Goal: Task Accomplishment & Management: Manage account settings

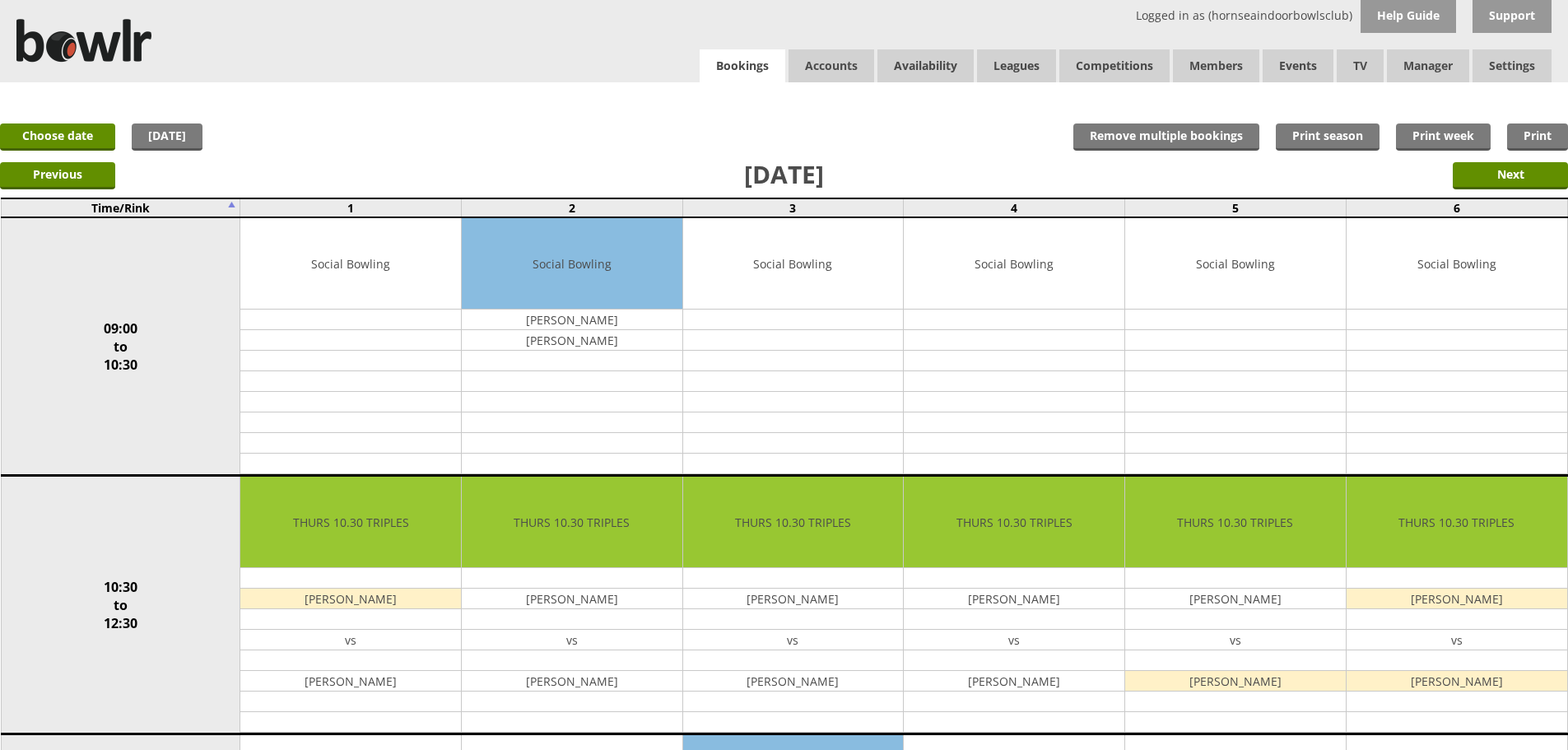
click at [719, 59] on link "Bookings" at bounding box center [742, 66] width 86 height 34
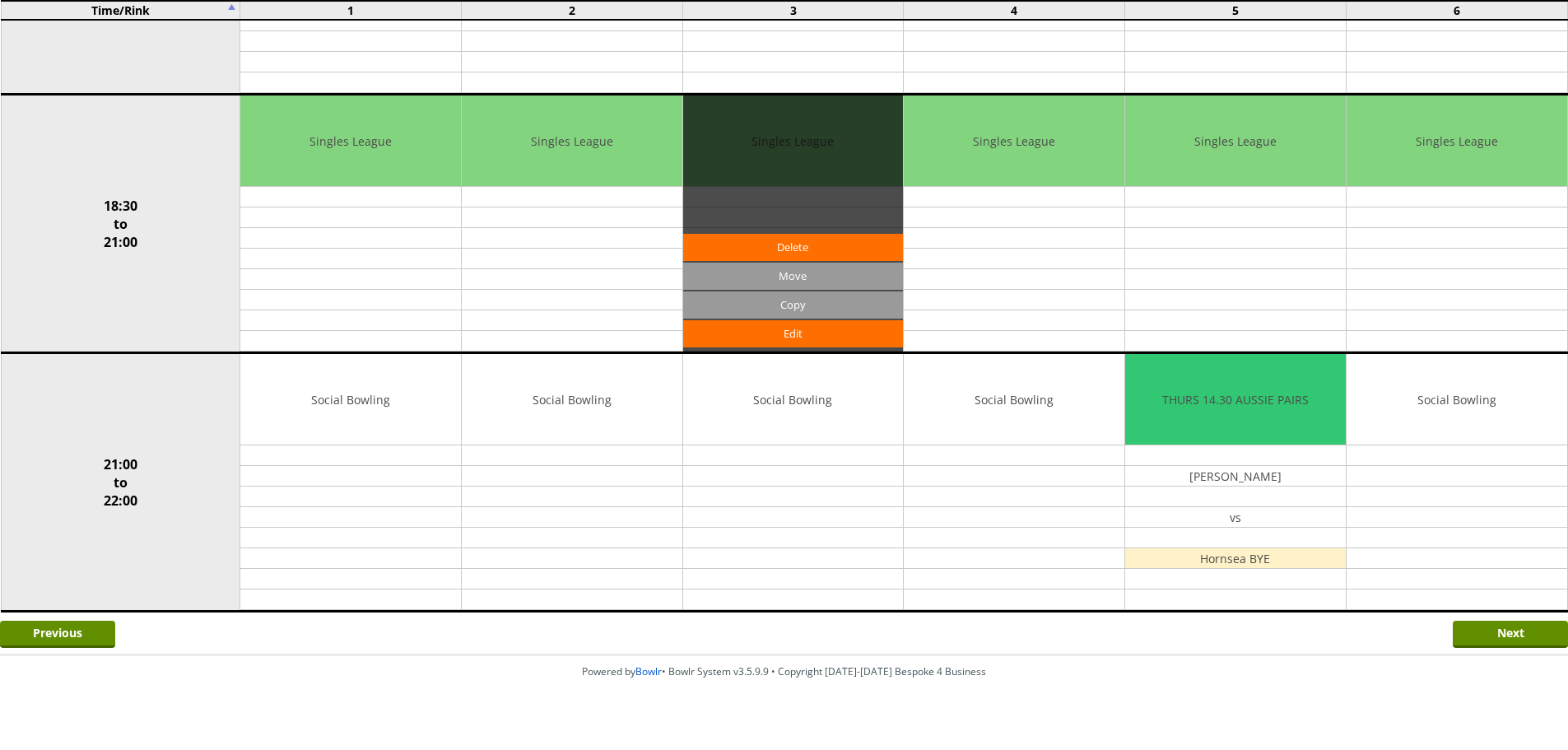
scroll to position [1436, 0]
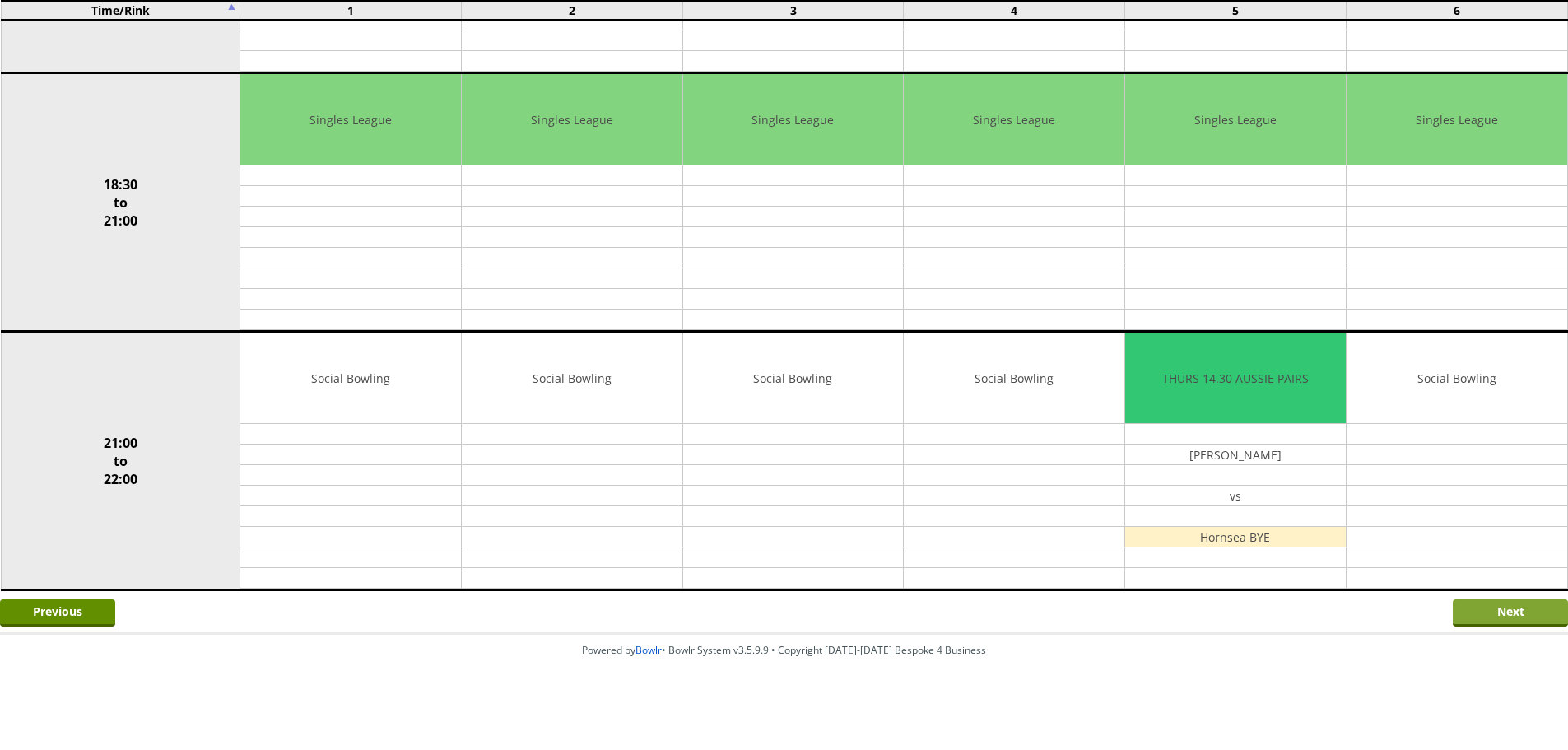
click at [1528, 610] on input "Next" at bounding box center [1511, 612] width 115 height 27
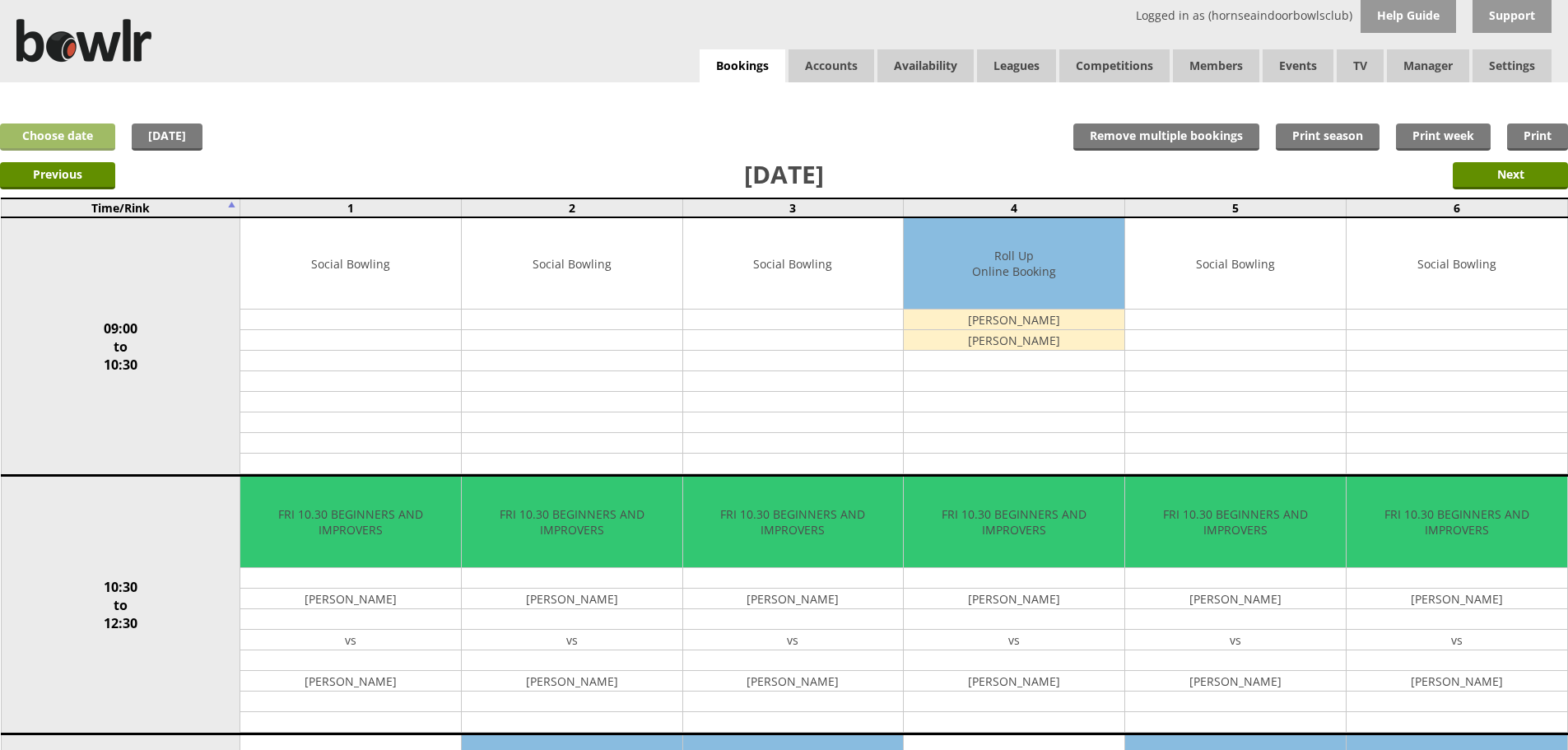
click at [97, 128] on link "Choose date" at bounding box center [57, 137] width 115 height 27
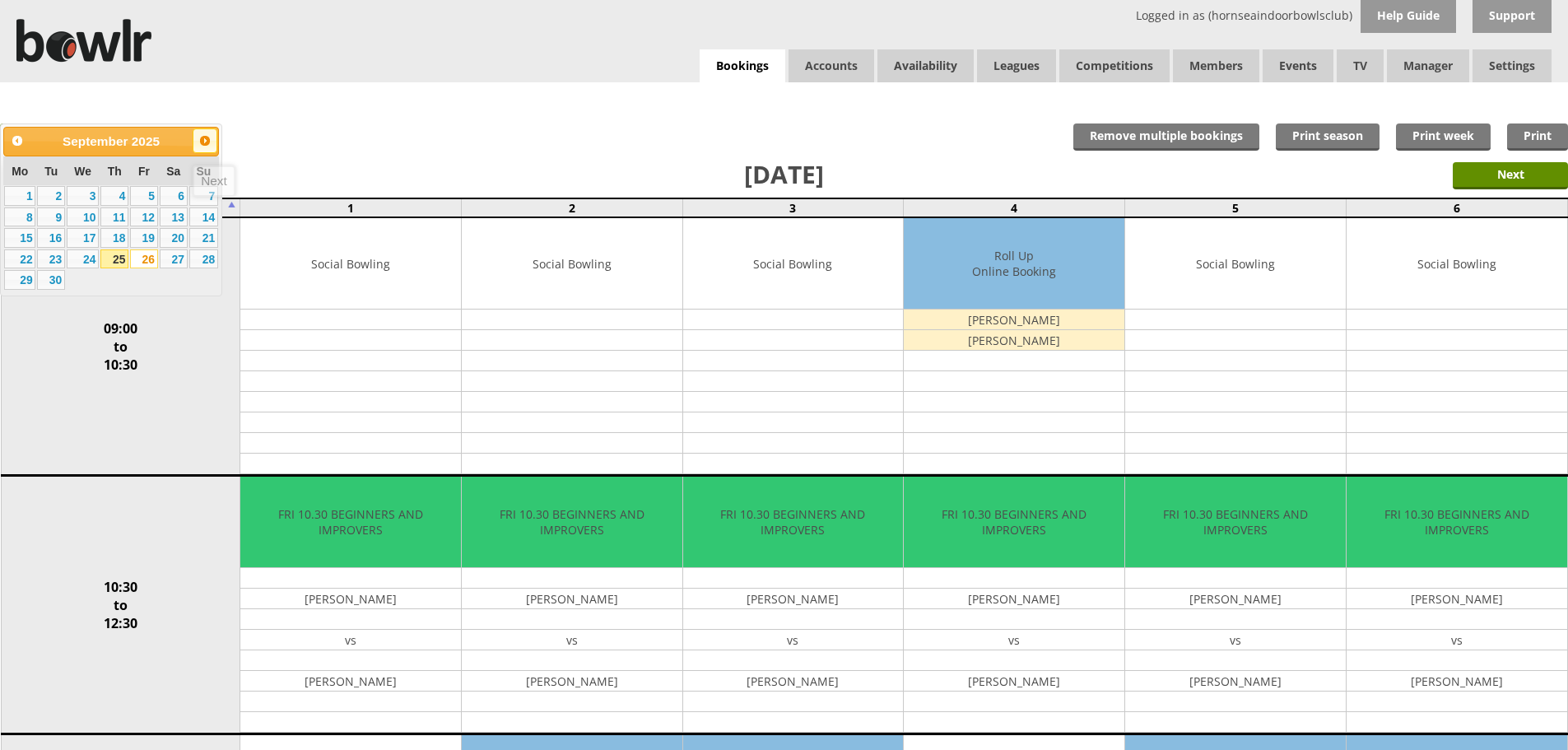
click at [201, 142] on span "Next" at bounding box center [205, 140] width 13 height 13
click at [58, 212] on link "7" at bounding box center [51, 217] width 28 height 19
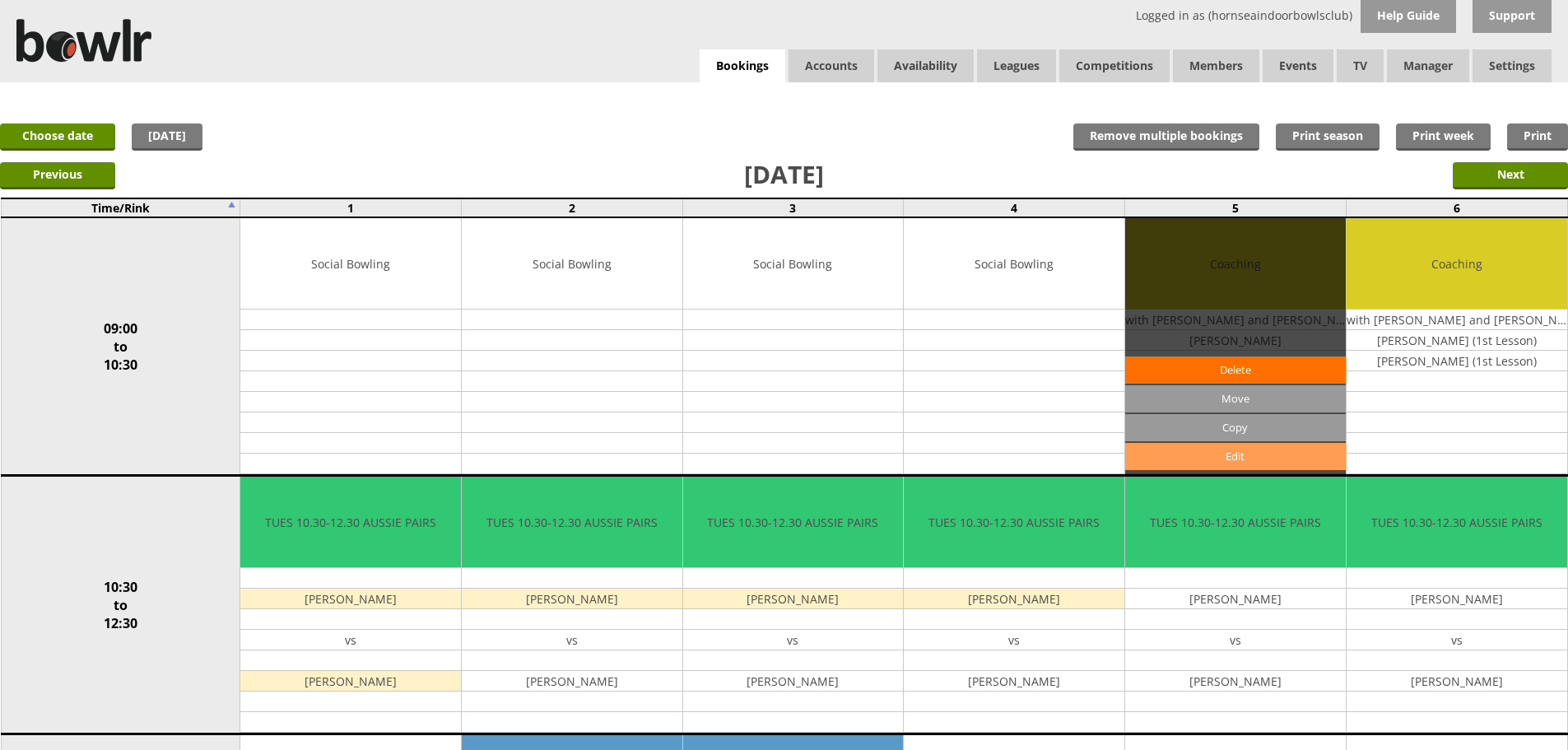
click at [1281, 457] on link "Edit" at bounding box center [1236, 456] width 221 height 27
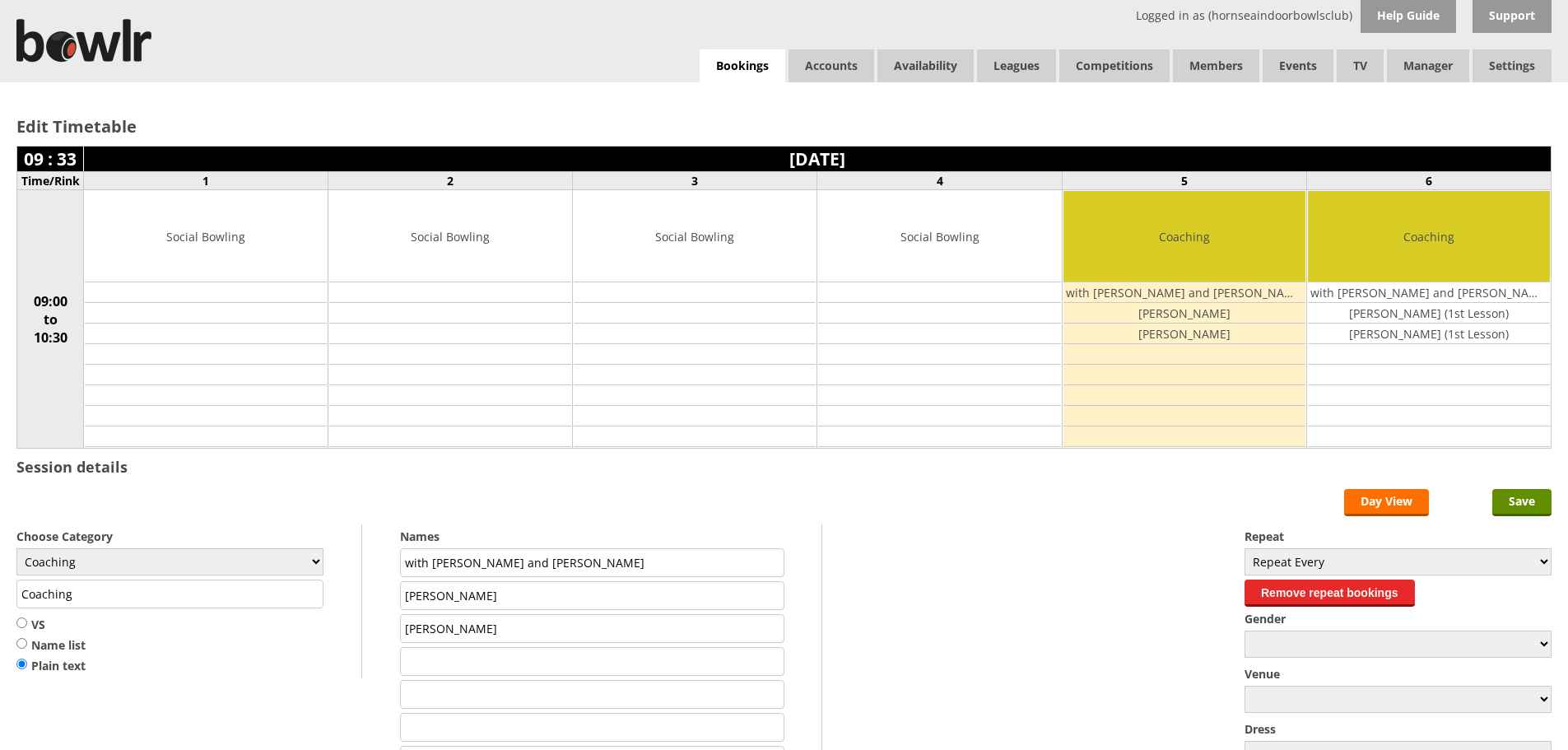
drag, startPoint x: 491, startPoint y: 557, endPoint x: 428, endPoint y: 560, distance: 63.1
click at [428, 560] on input "with [PERSON_NAME] and [PERSON_NAME]" at bounding box center [592, 563] width 383 height 29
type input "with Lis"
click at [1507, 502] on input "Save" at bounding box center [1522, 503] width 59 height 27
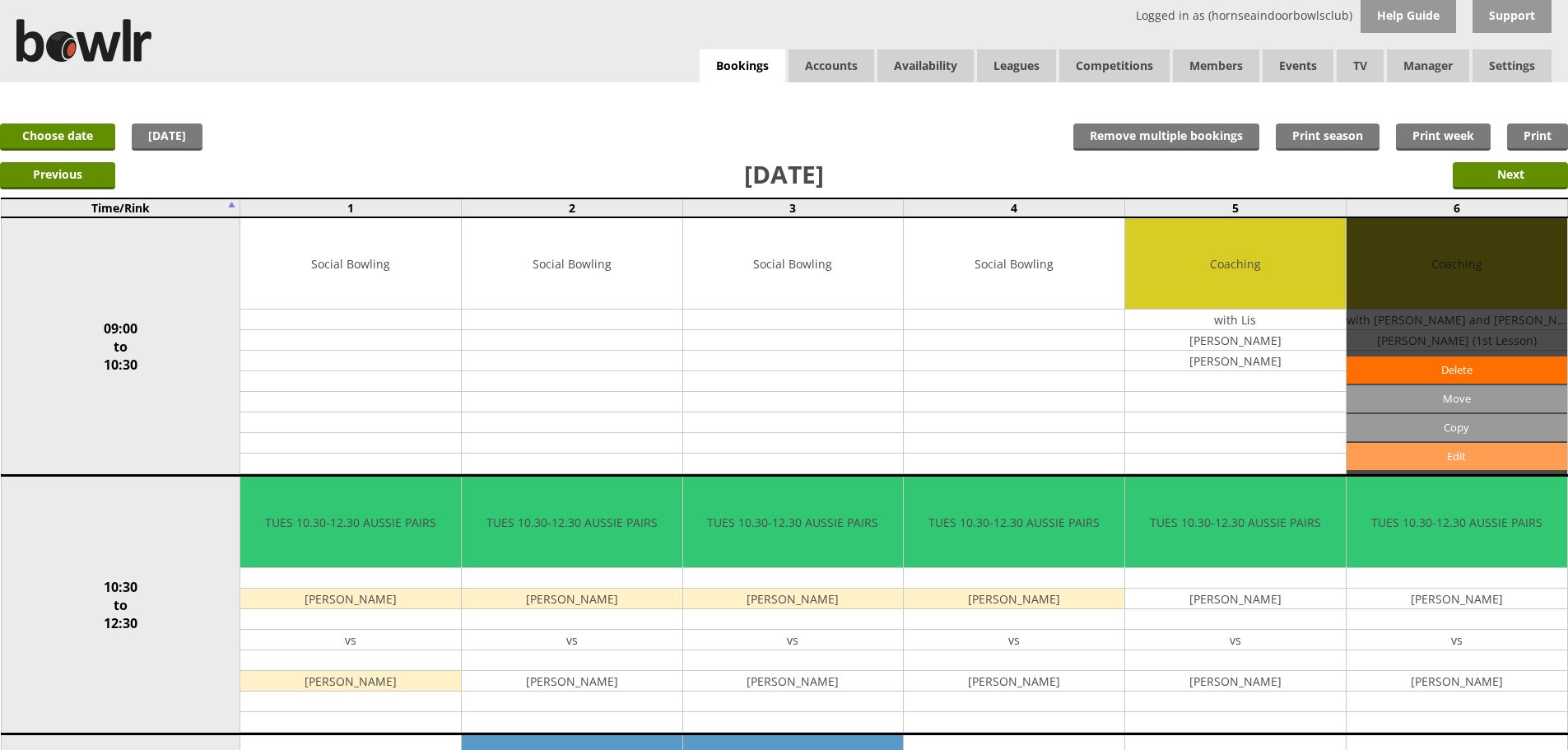
click at [1439, 451] on link "Edit" at bounding box center [1458, 456] width 221 height 27
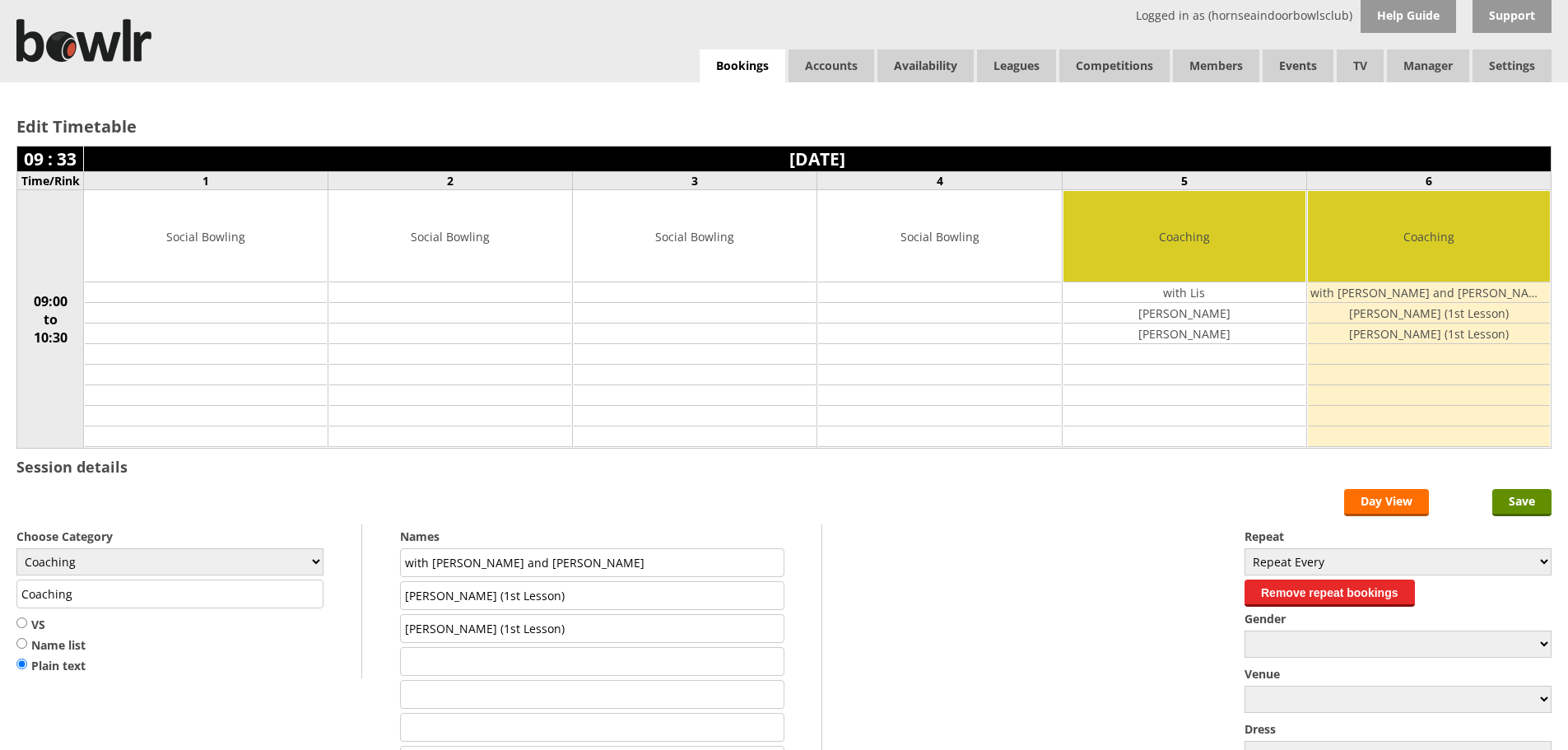
click at [489, 562] on input "with Simon and Lis" at bounding box center [592, 563] width 383 height 29
type input "with Lis"
click at [1533, 501] on input "Save" at bounding box center [1522, 503] width 59 height 27
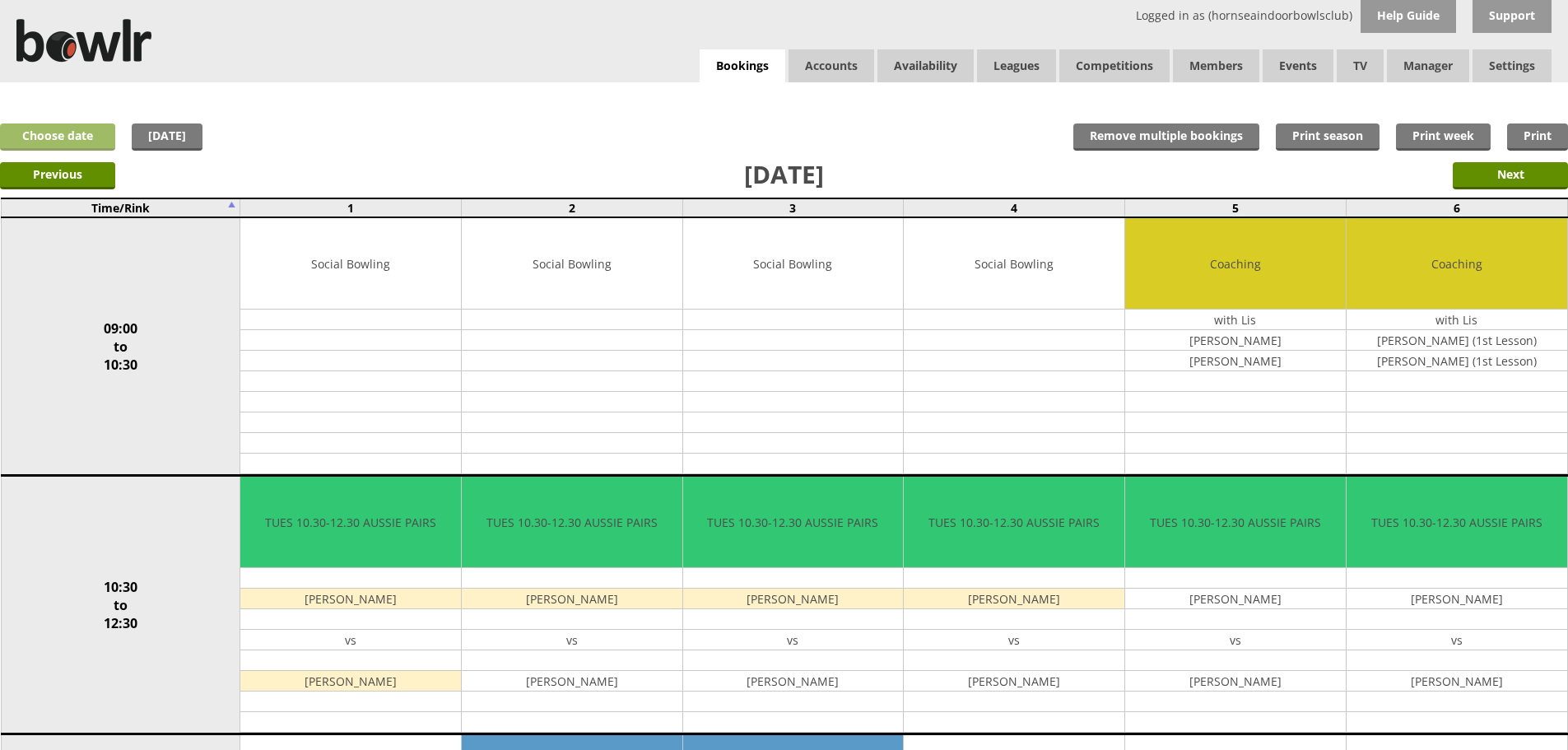
click at [56, 139] on link "Choose date" at bounding box center [57, 137] width 115 height 27
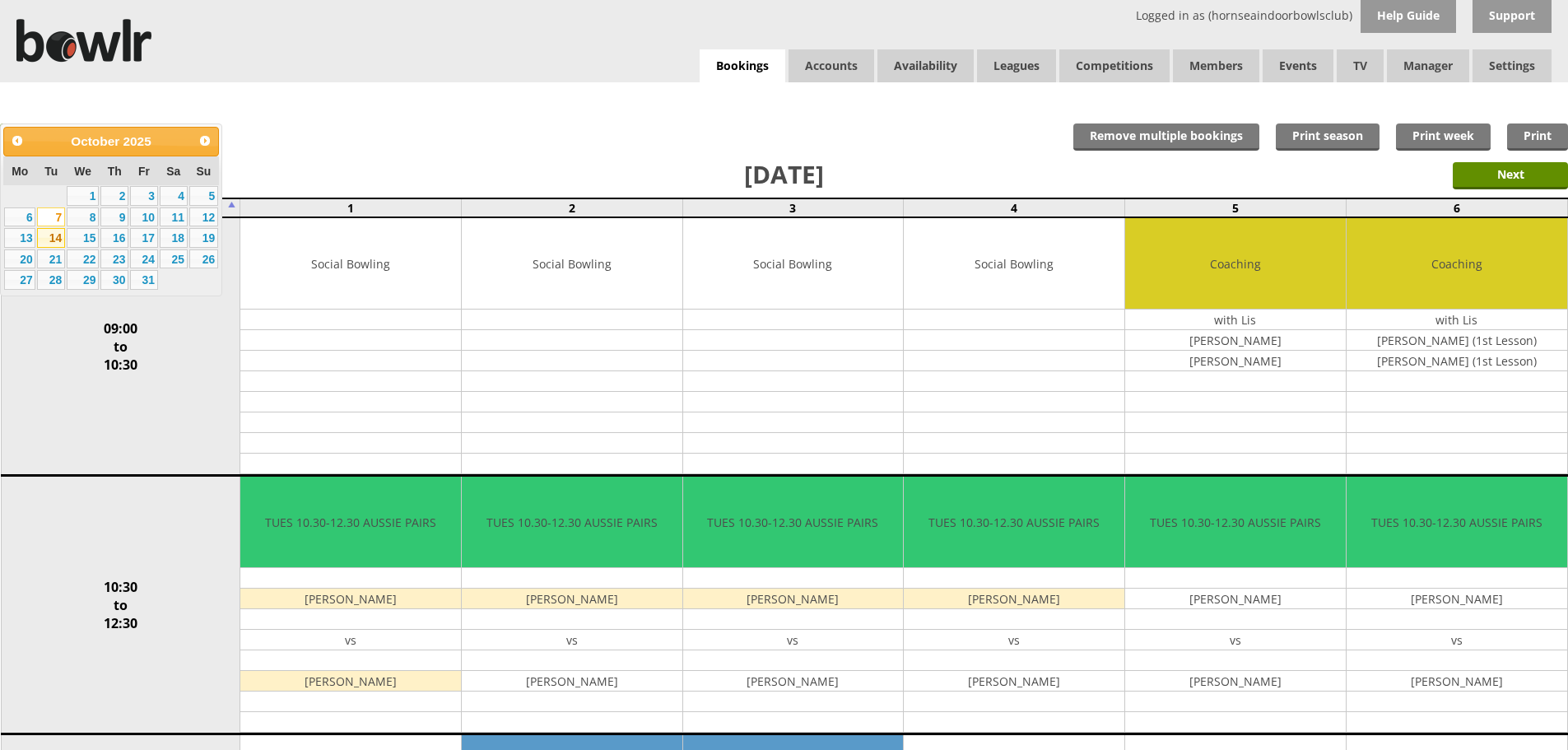
click at [56, 238] on link "14" at bounding box center [51, 238] width 28 height 19
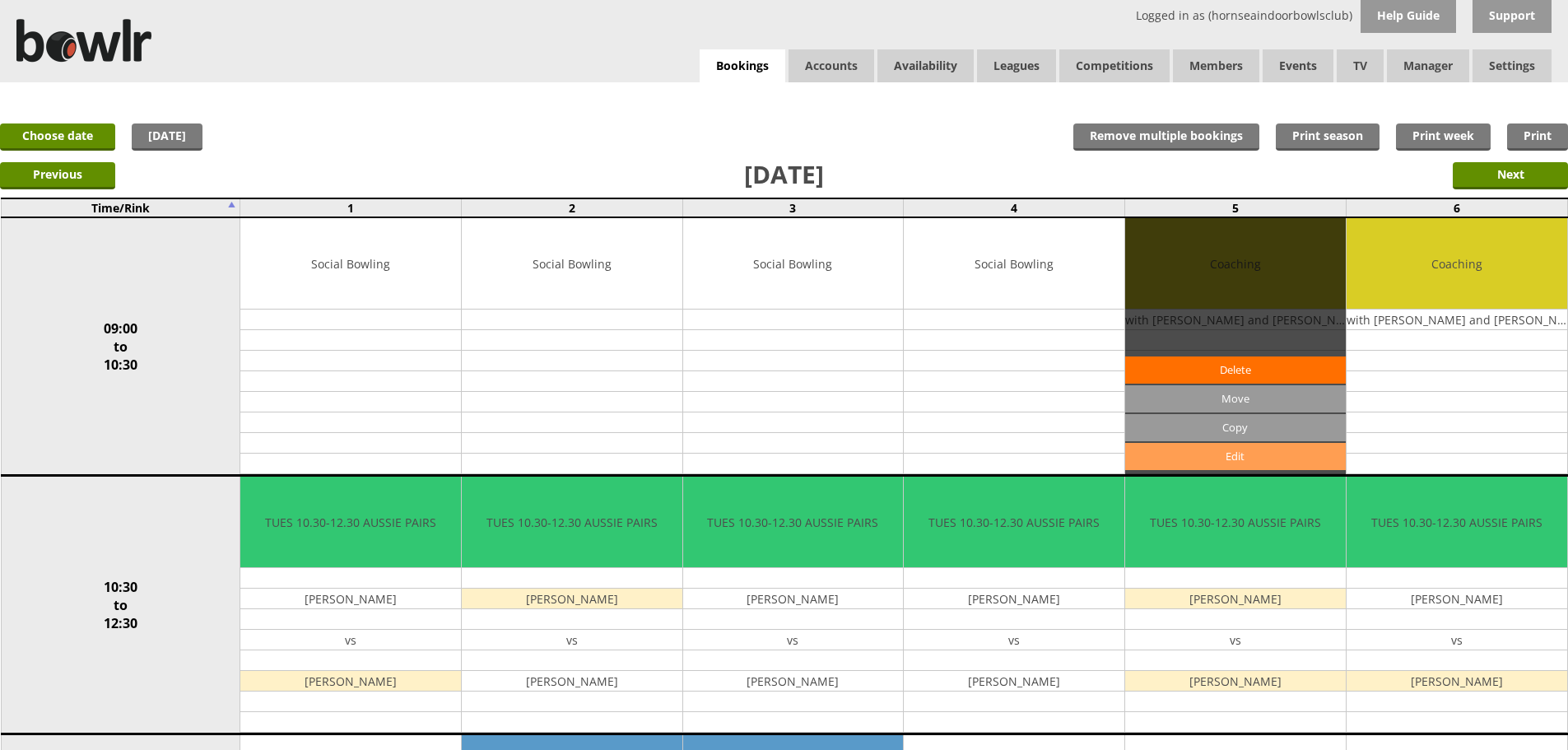
click at [1262, 466] on link "Edit" at bounding box center [1236, 456] width 221 height 27
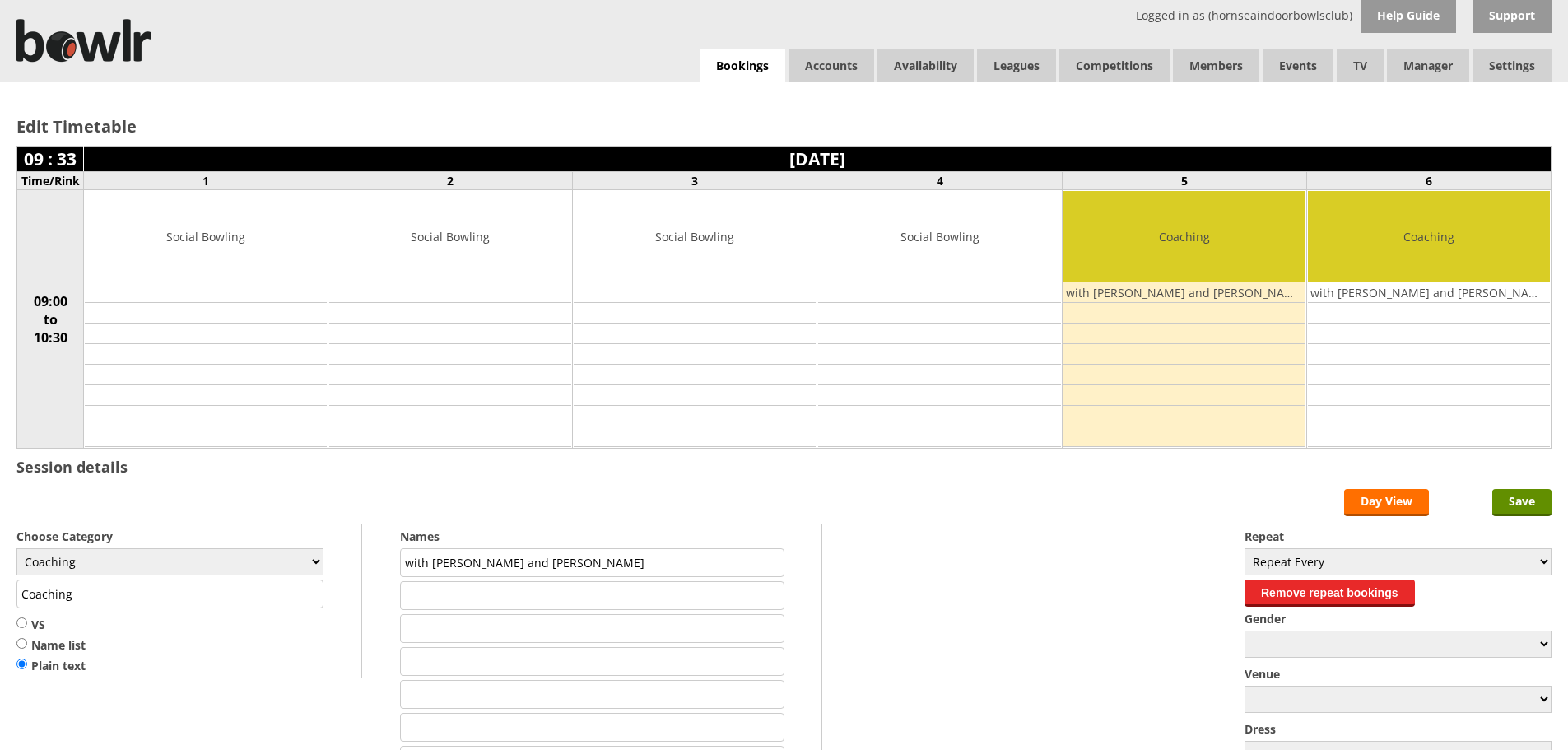
click at [492, 560] on input "with [PERSON_NAME] and [PERSON_NAME]" at bounding box center [592, 563] width 383 height 29
type input "with Lis"
click at [1521, 499] on input "Save" at bounding box center [1522, 503] width 59 height 27
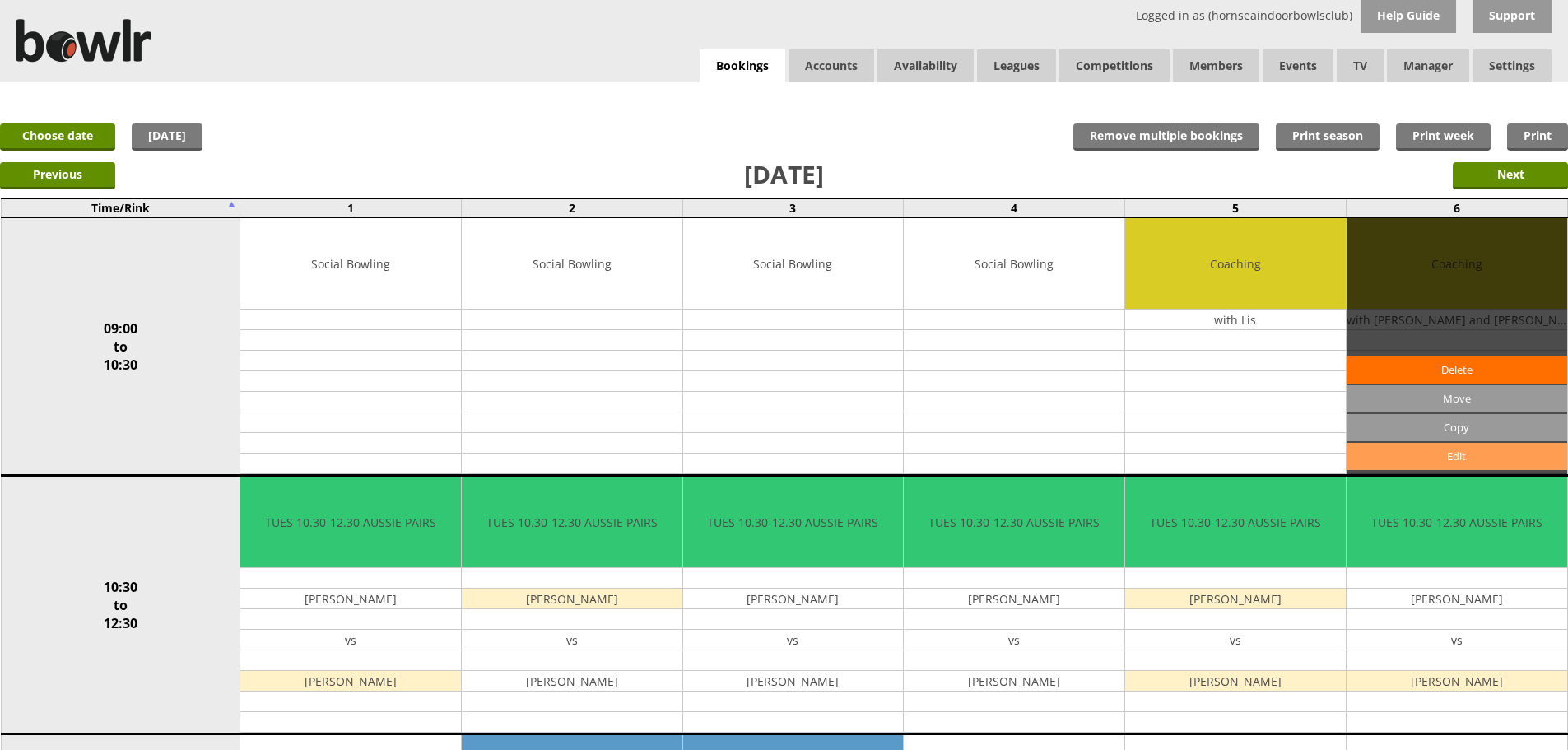
click at [1443, 457] on link "Edit" at bounding box center [1458, 456] width 221 height 27
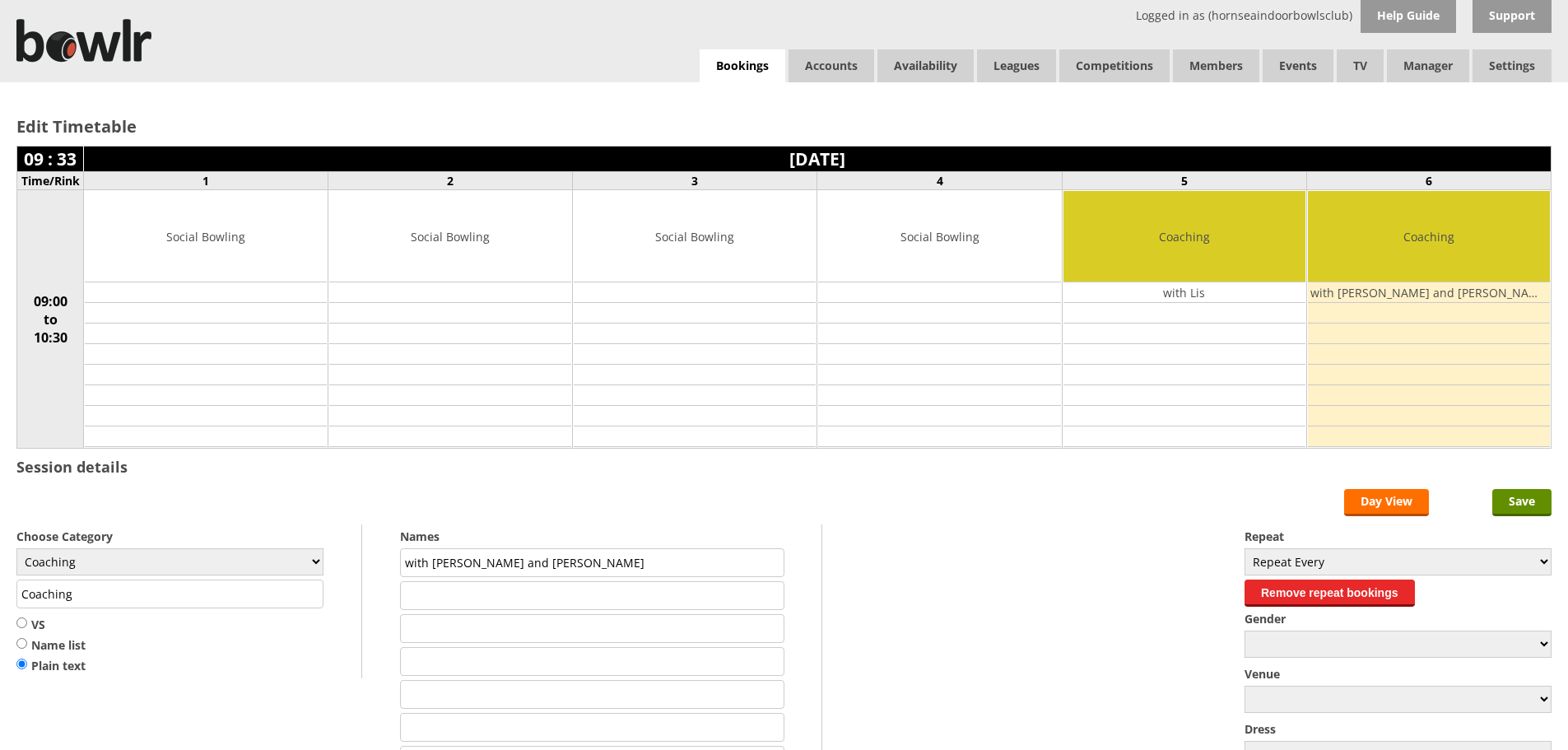
drag, startPoint x: 489, startPoint y: 560, endPoint x: 466, endPoint y: 562, distance: 23.1
click at [466, 562] on input "with [PERSON_NAME] and [PERSON_NAME]" at bounding box center [592, 563] width 383 height 29
type input "with Lis"
click at [1532, 488] on div "Edit Timetable 09 : 33 [DATE] Time/Rink 1 2 3 4 5 6 09:00 to 10:30 Social Bowli…" at bounding box center [784, 471] width 1568 height 778
click at [1495, 501] on input "Save" at bounding box center [1522, 503] width 59 height 27
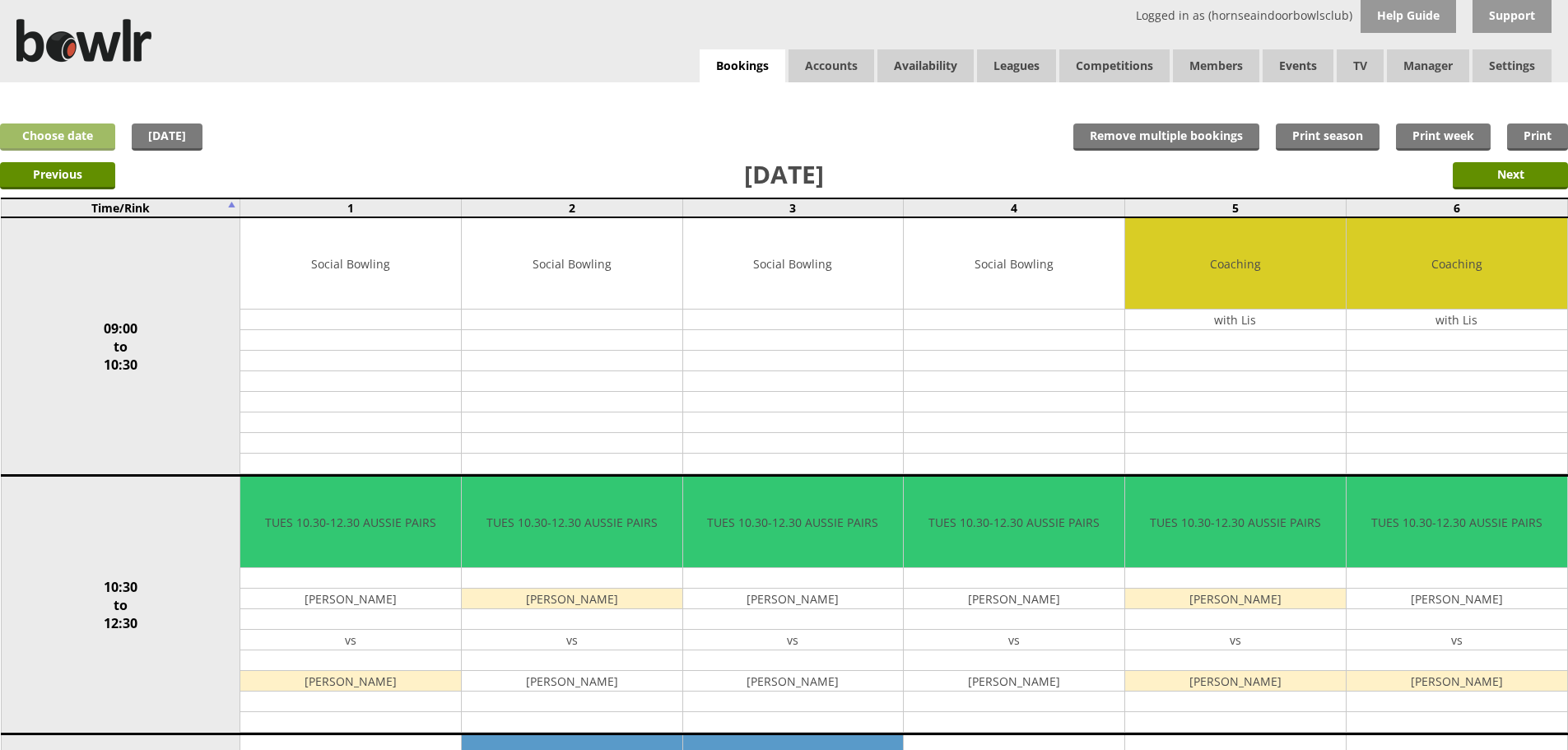
click at [85, 139] on link "Choose date" at bounding box center [57, 137] width 115 height 27
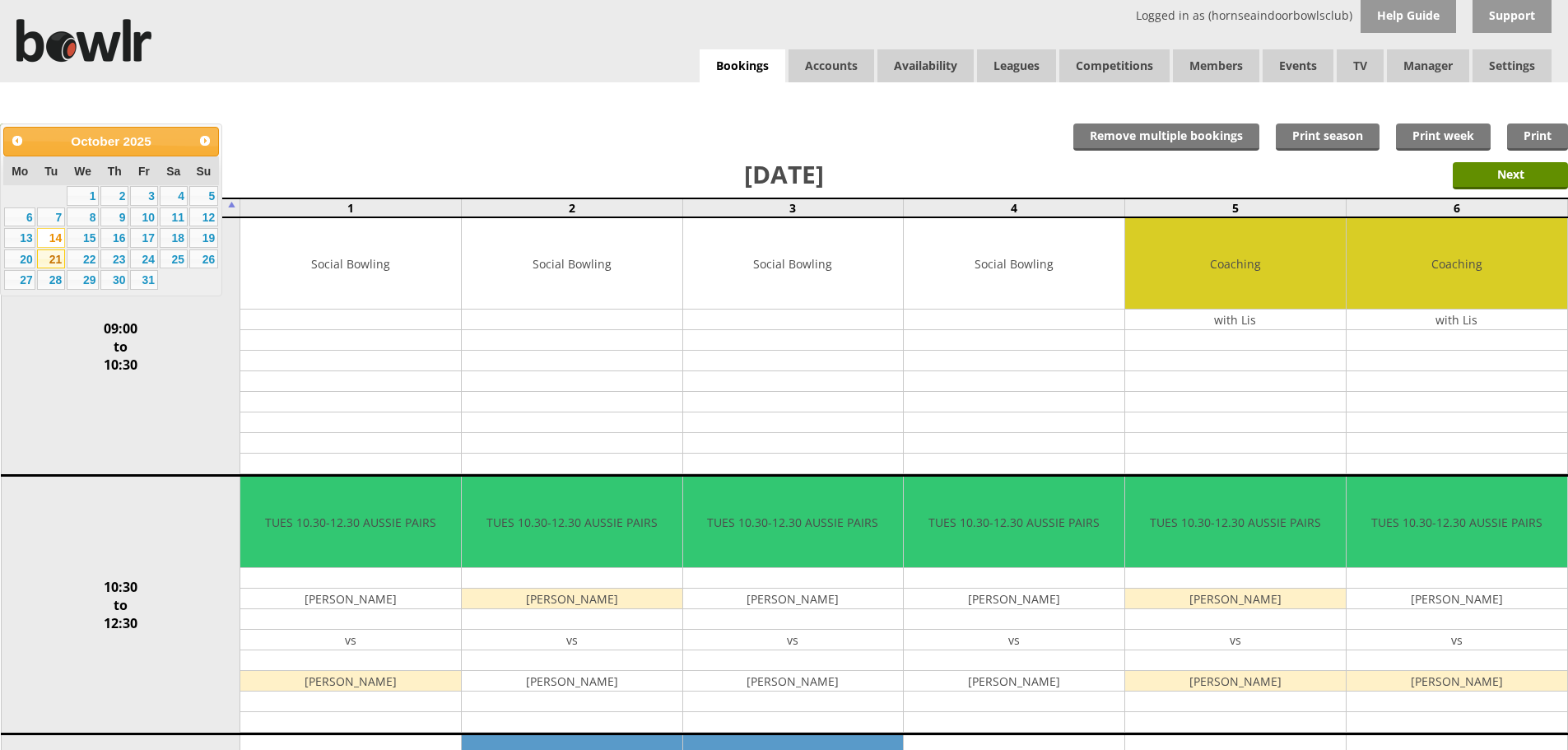
click at [57, 250] on link "21" at bounding box center [51, 259] width 28 height 19
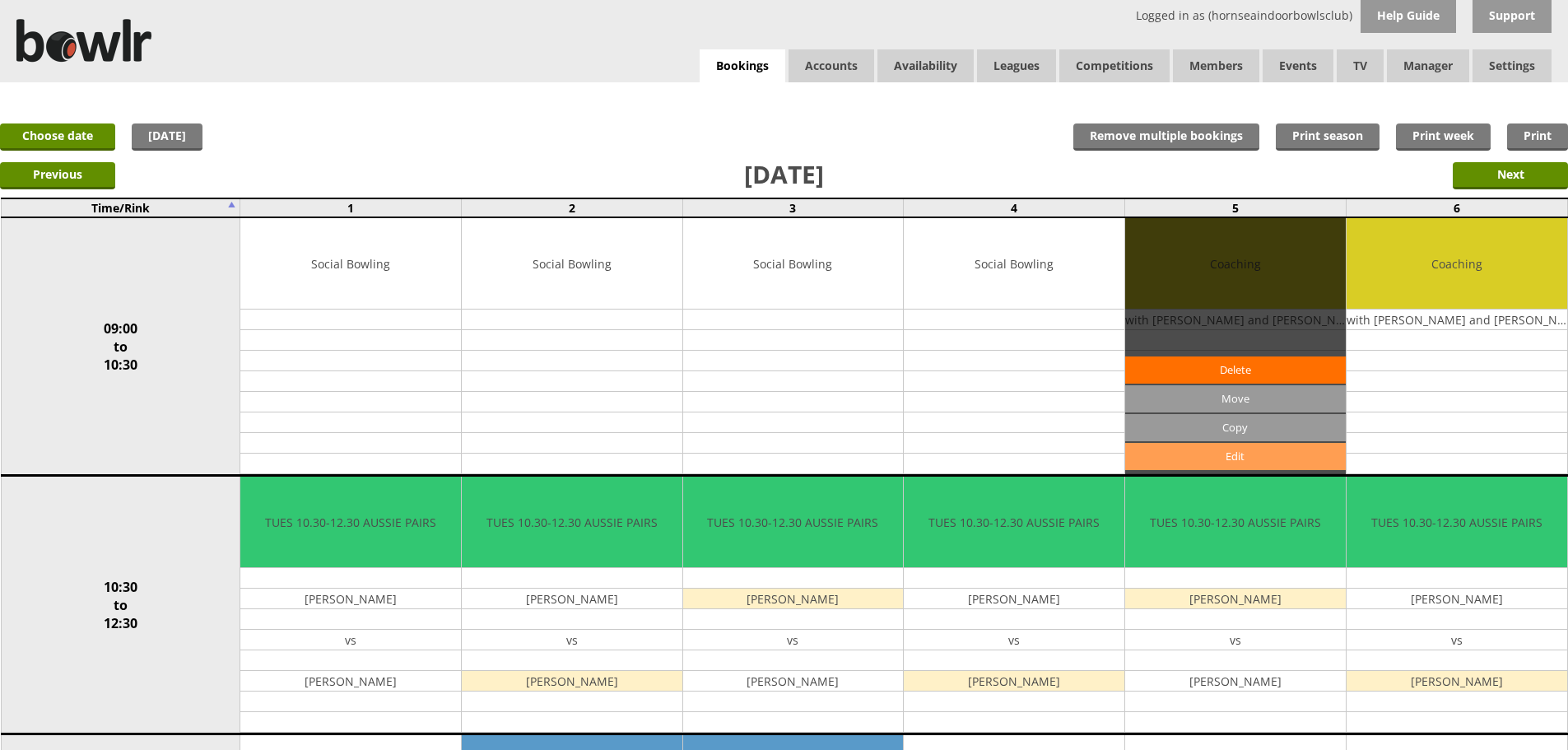
click at [1254, 451] on link "Edit" at bounding box center [1236, 456] width 221 height 27
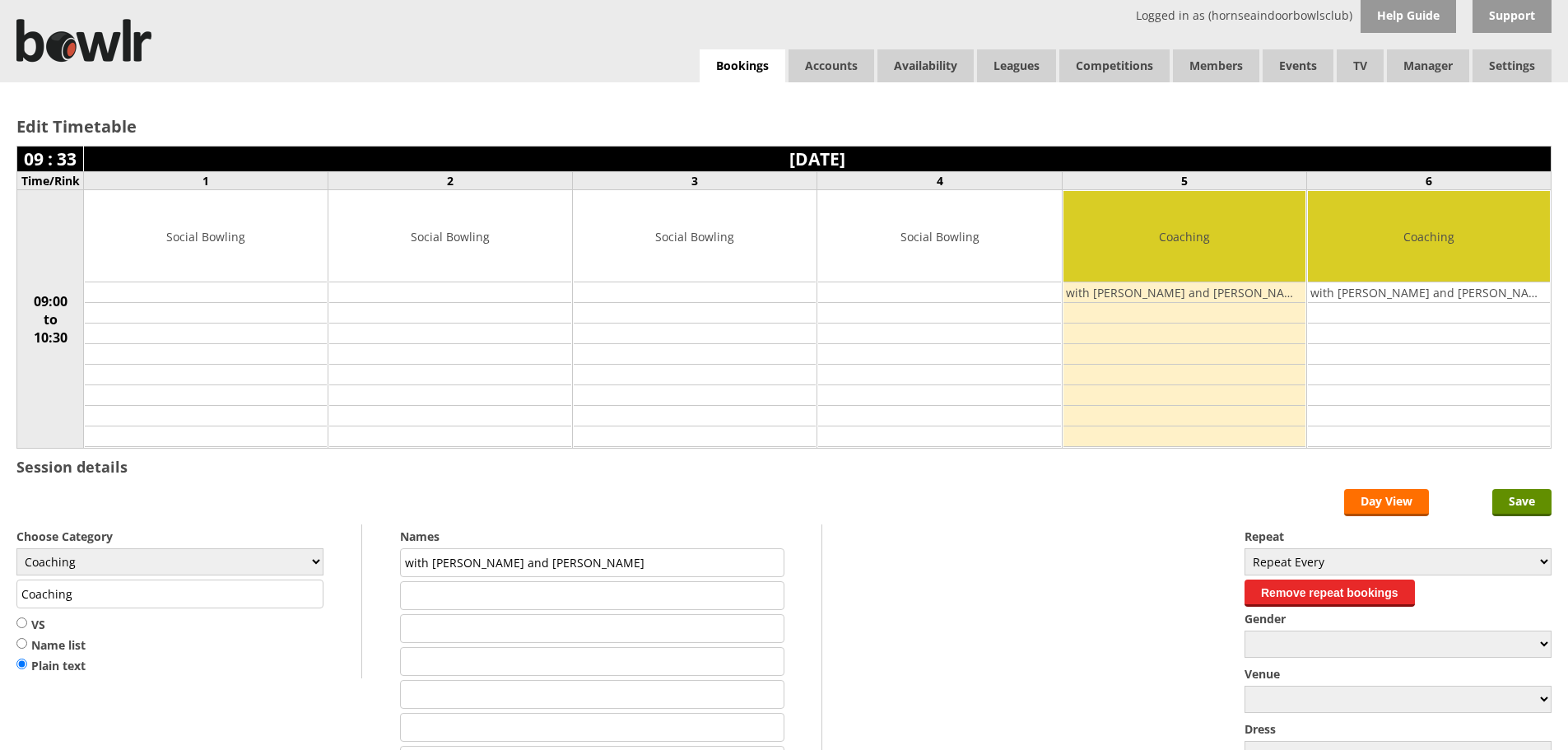
drag, startPoint x: 490, startPoint y: 561, endPoint x: 432, endPoint y: 561, distance: 58.0
click at [432, 561] on input "with [PERSON_NAME] and [PERSON_NAME]" at bounding box center [592, 563] width 383 height 29
type input "with Lis"
click at [1540, 505] on input "Save" at bounding box center [1522, 503] width 59 height 27
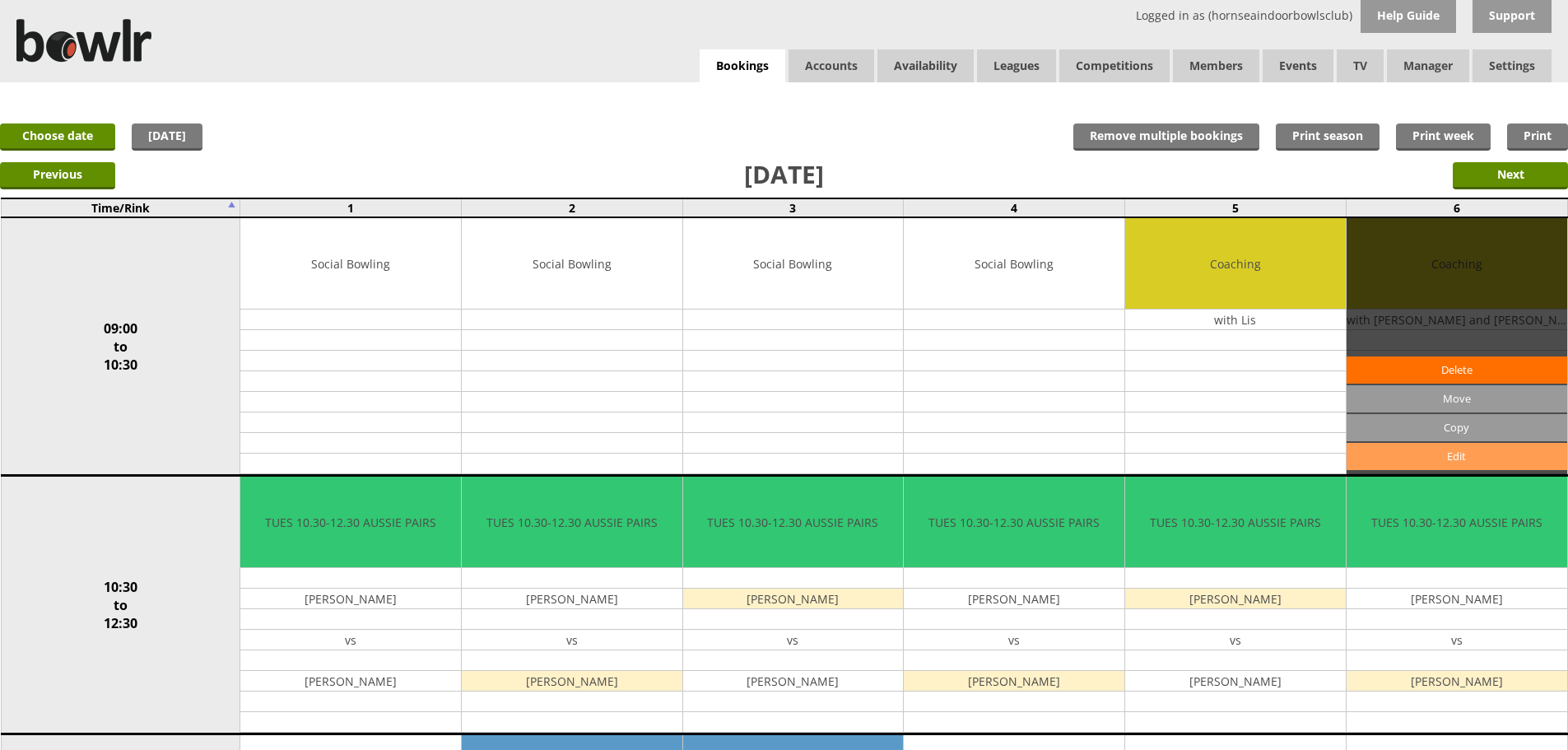
click at [1390, 466] on link "Edit" at bounding box center [1458, 456] width 221 height 27
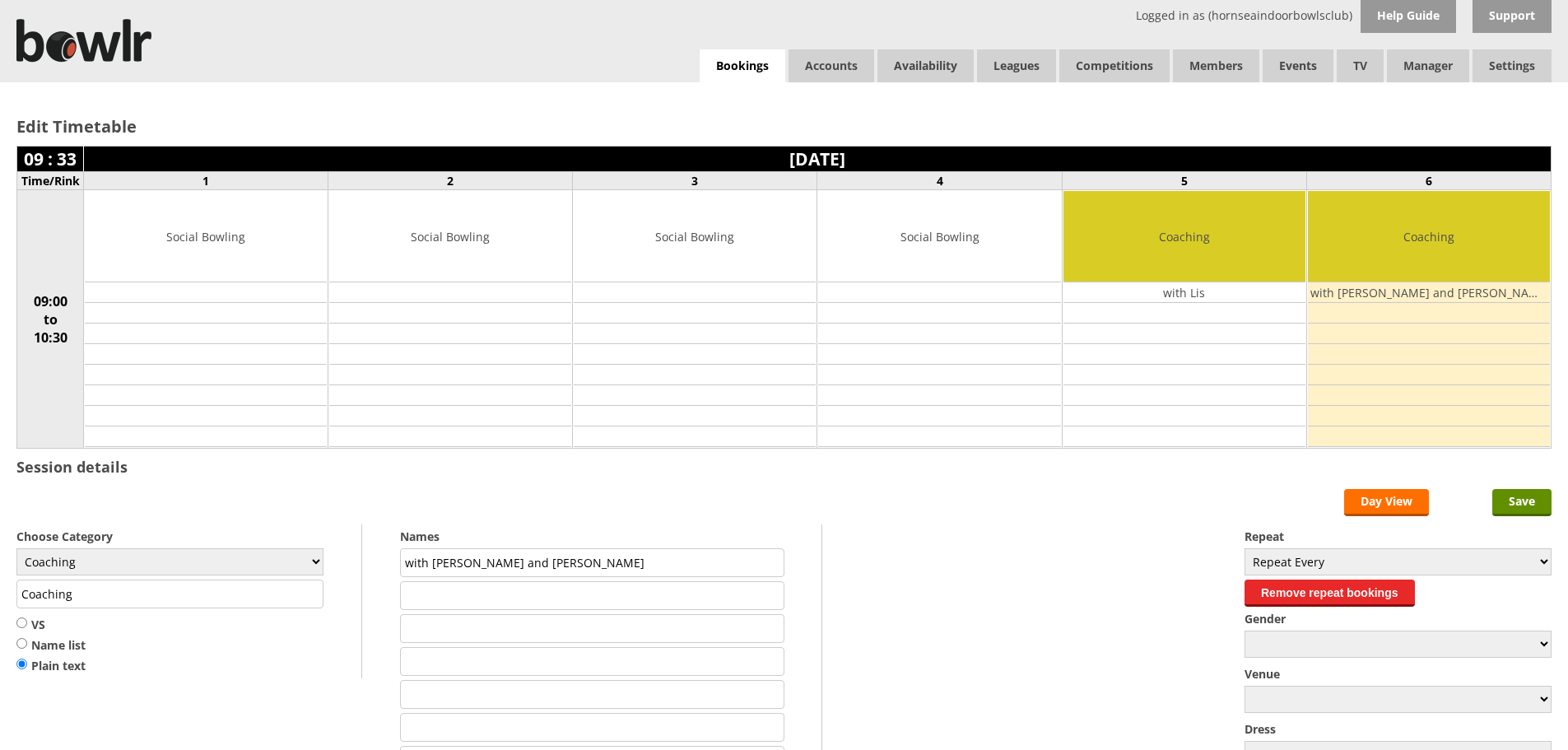
click at [489, 561] on input "with Simon and Lis" at bounding box center [592, 563] width 383 height 29
type input "with Lis"
click at [1511, 504] on input "Save" at bounding box center [1522, 503] width 59 height 27
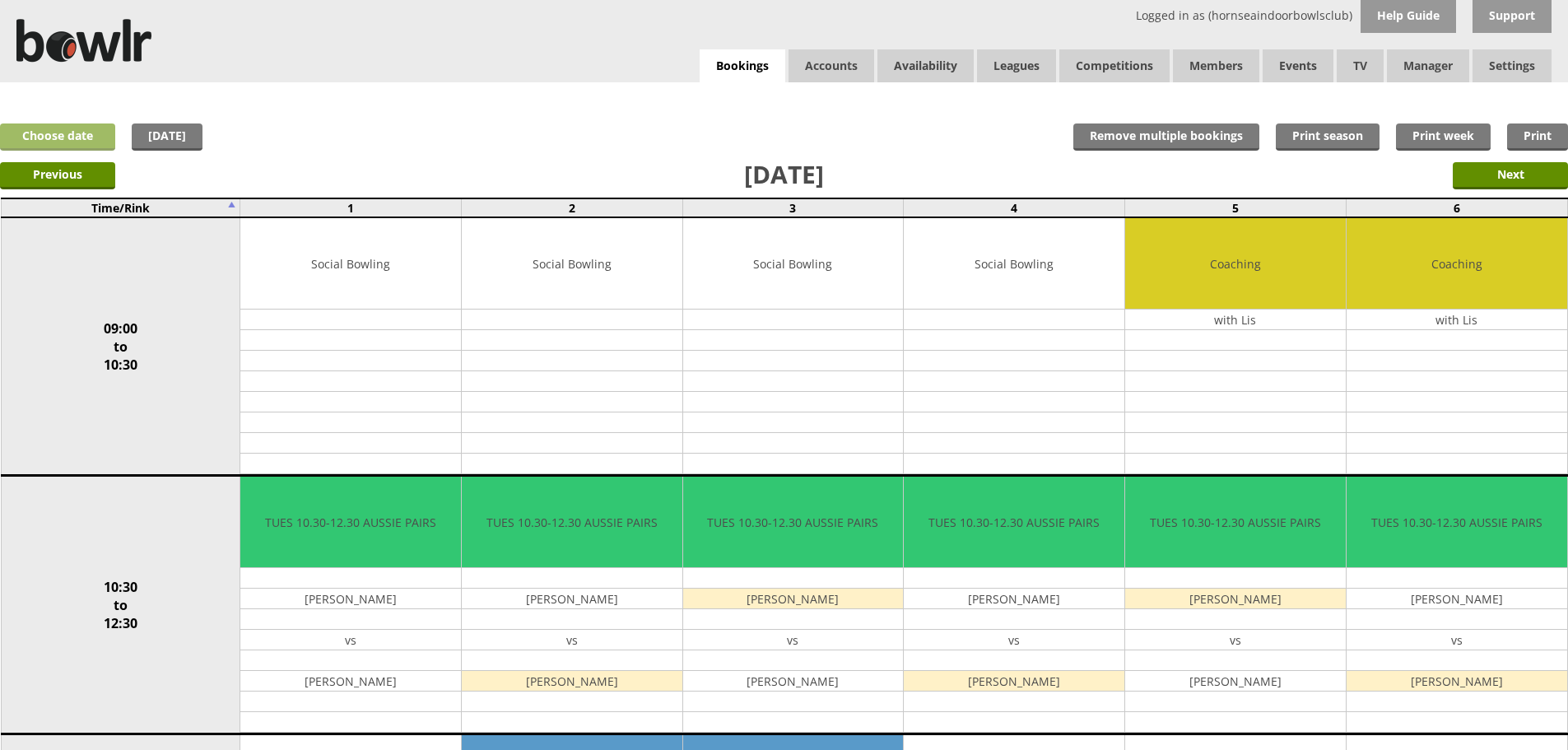
click at [60, 139] on link "Choose date" at bounding box center [57, 137] width 115 height 27
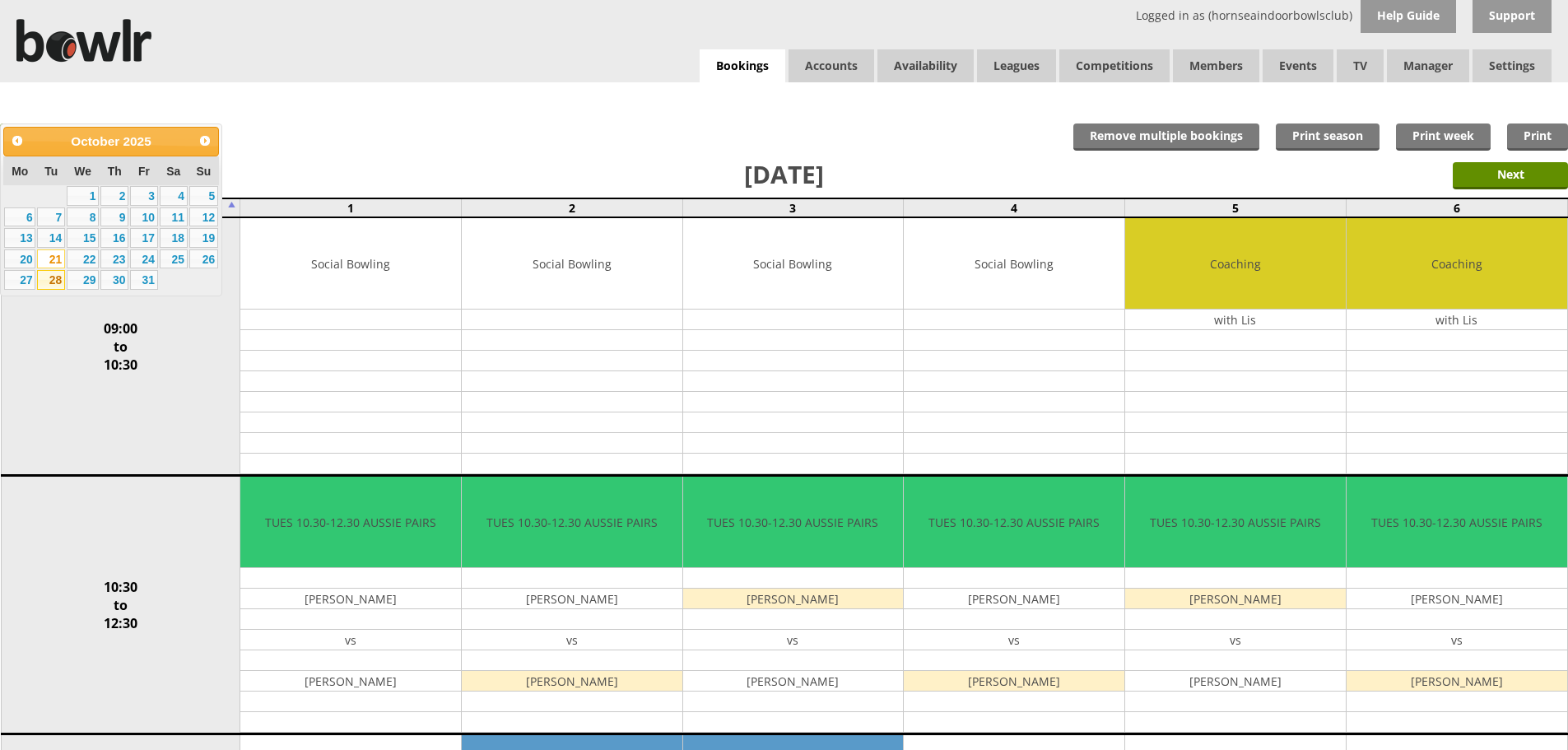
click at [52, 278] on link "28" at bounding box center [51, 280] width 28 height 19
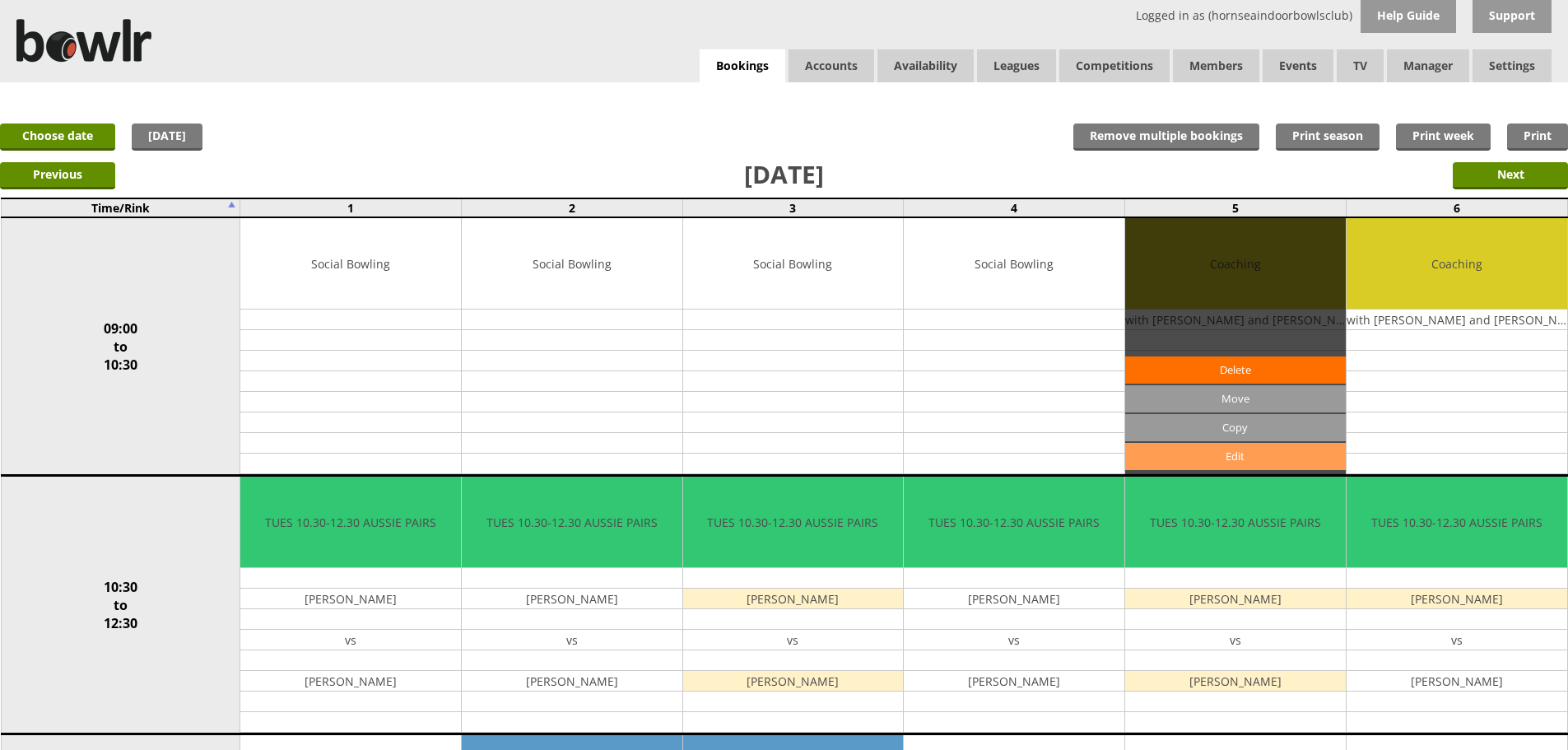
click at [1265, 454] on link "Edit" at bounding box center [1236, 456] width 221 height 27
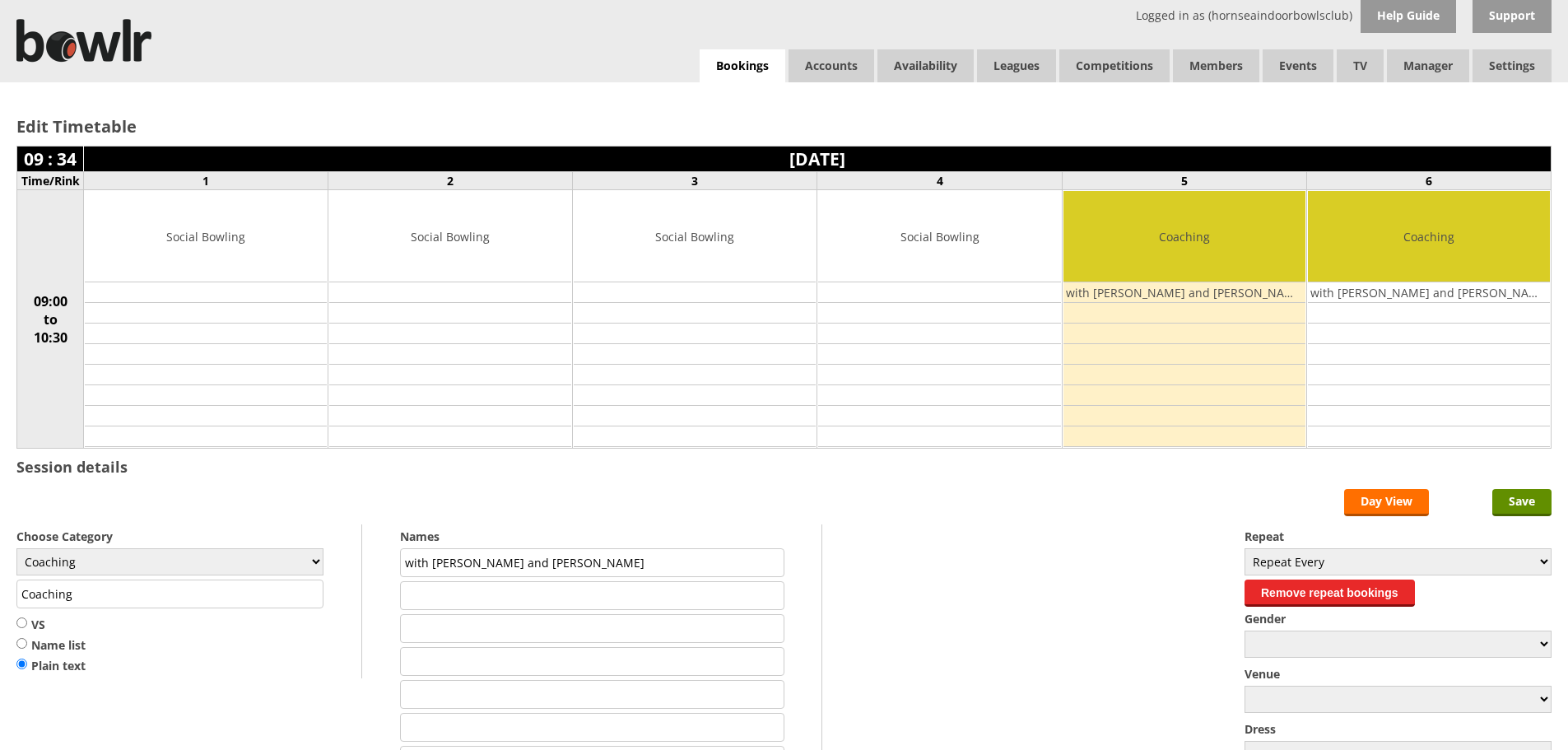
drag, startPoint x: 487, startPoint y: 562, endPoint x: 429, endPoint y: 567, distance: 58.2
click at [429, 567] on input "with [PERSON_NAME] and [PERSON_NAME]" at bounding box center [592, 563] width 383 height 29
type input "with Lis"
click at [1541, 496] on input "Save" at bounding box center [1522, 503] width 59 height 27
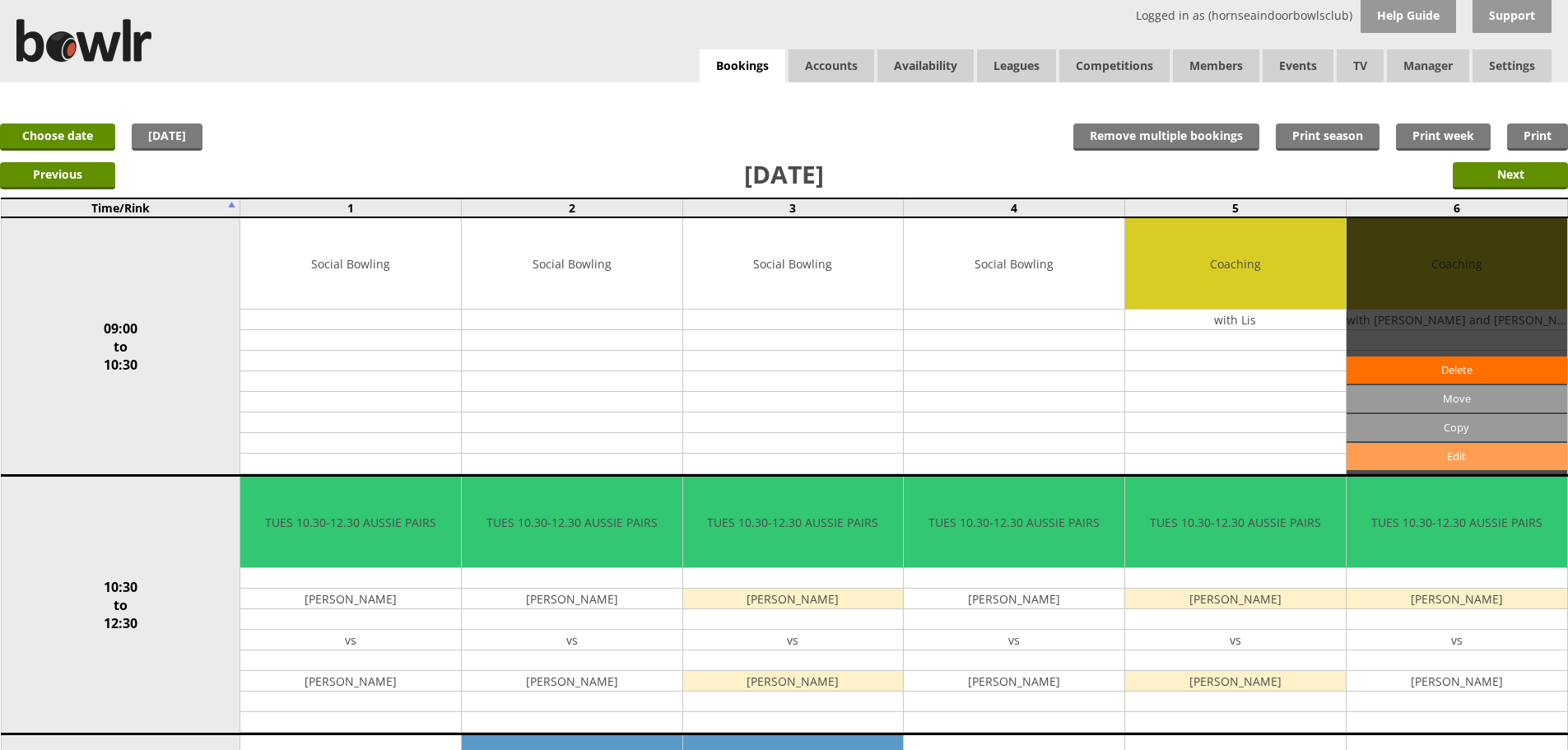
click at [1393, 460] on link "Edit" at bounding box center [1458, 456] width 221 height 27
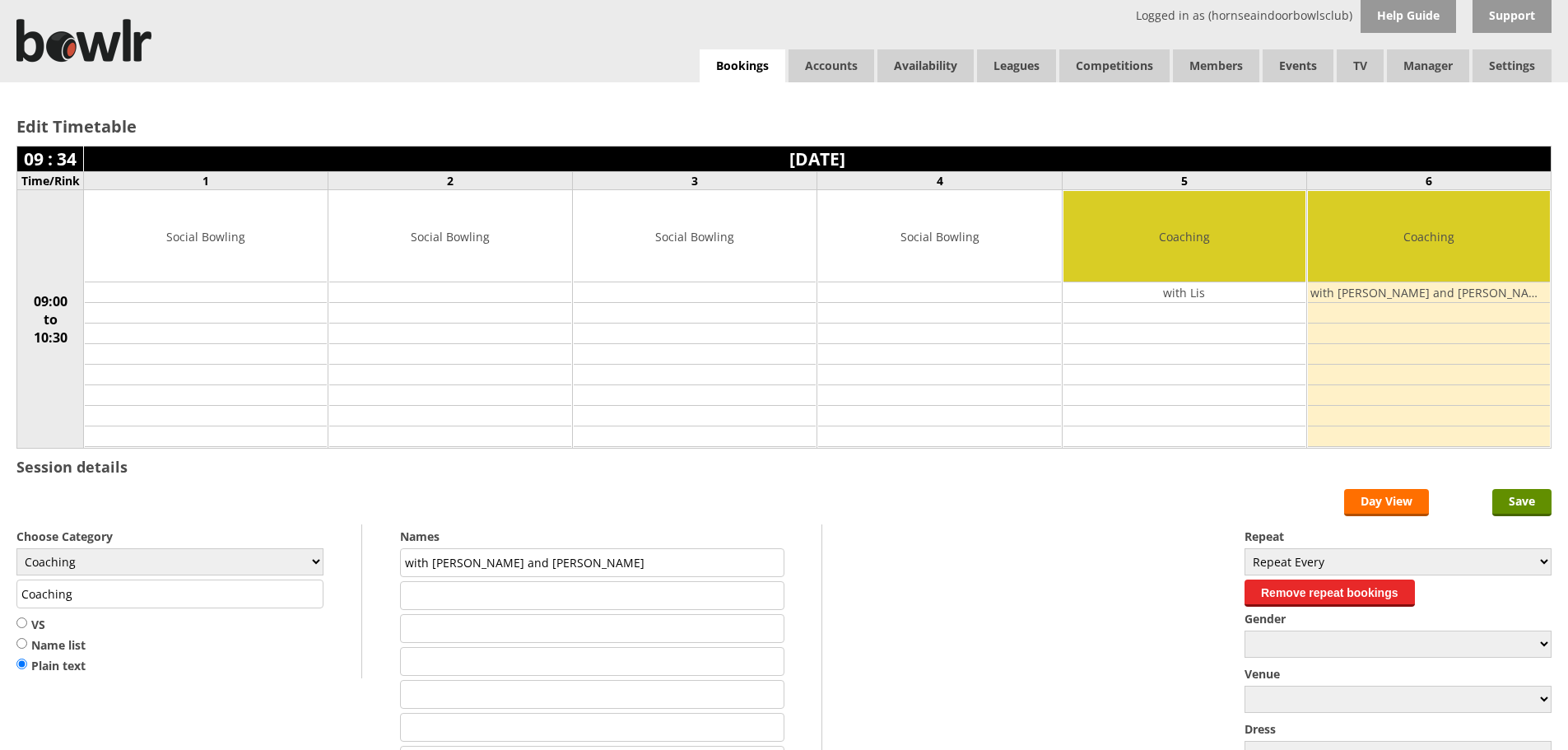
drag, startPoint x: 488, startPoint y: 563, endPoint x: 426, endPoint y: 579, distance: 64.0
click at [426, 579] on div "with [PERSON_NAME] and [PERSON_NAME]" at bounding box center [592, 680] width 383 height 263
type input "with Lis"
click at [1541, 500] on input "Save" at bounding box center [1522, 503] width 59 height 27
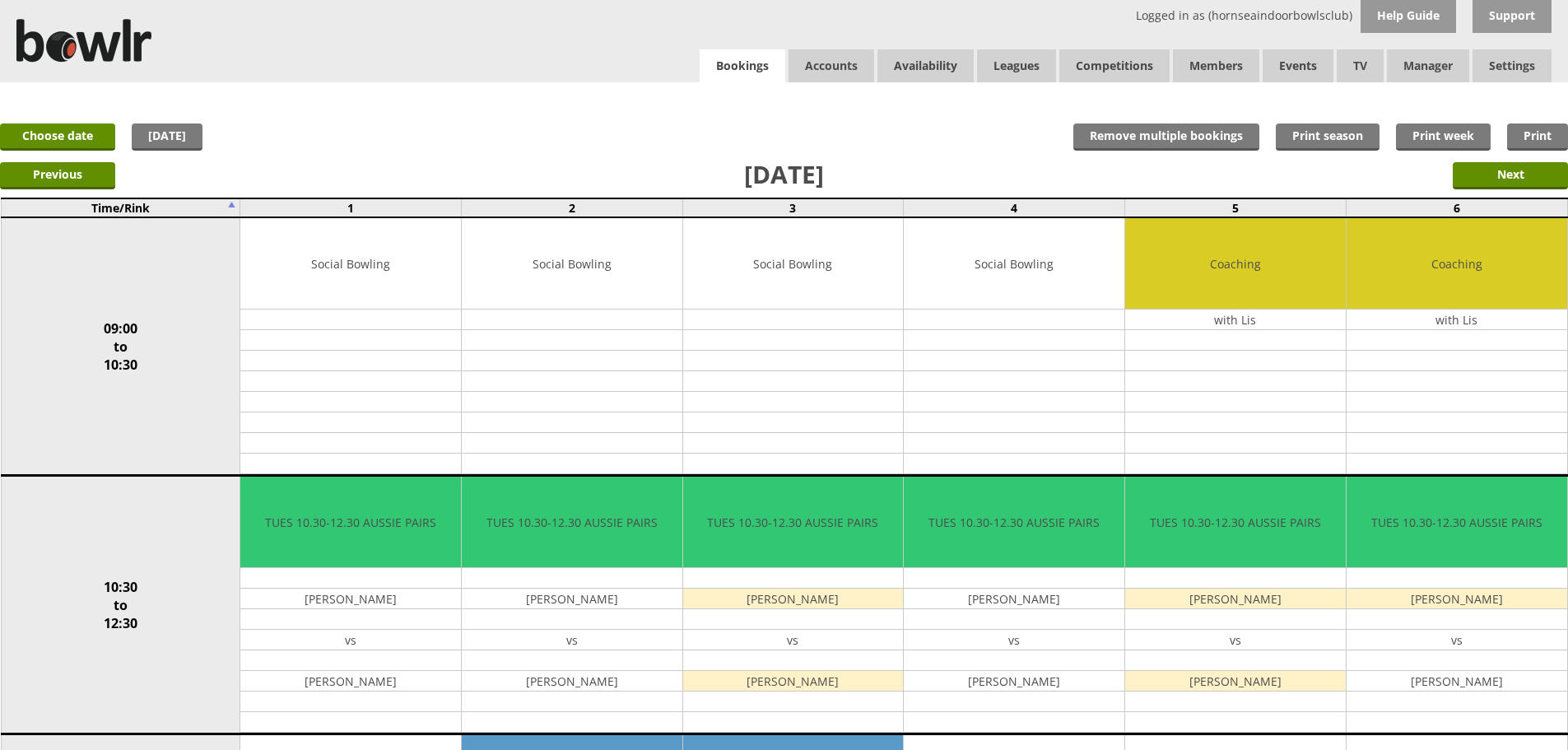
click at [707, 62] on link "Bookings" at bounding box center [742, 66] width 86 height 34
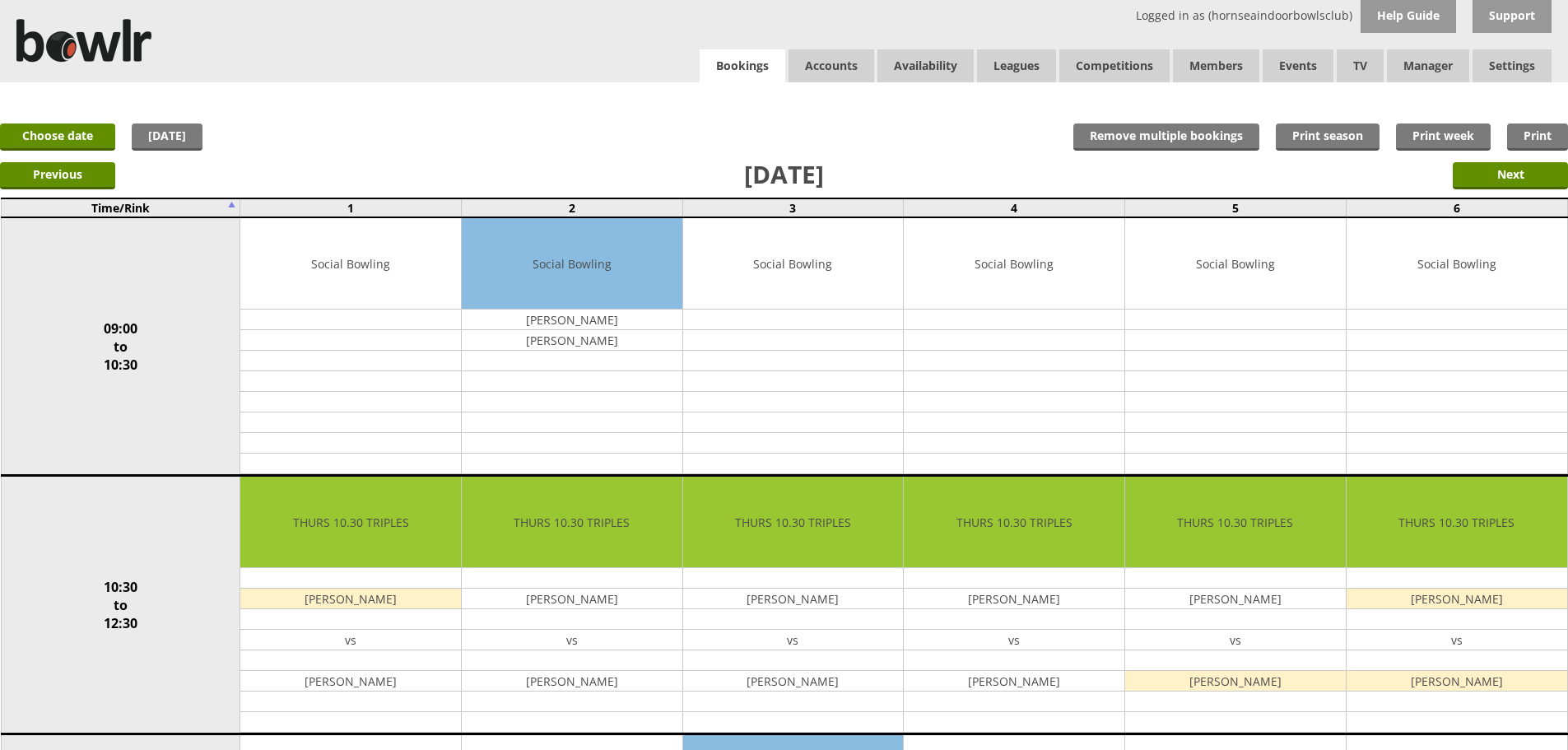
click at [733, 68] on link "Bookings" at bounding box center [742, 66] width 86 height 34
